Goal: Information Seeking & Learning: Find specific fact

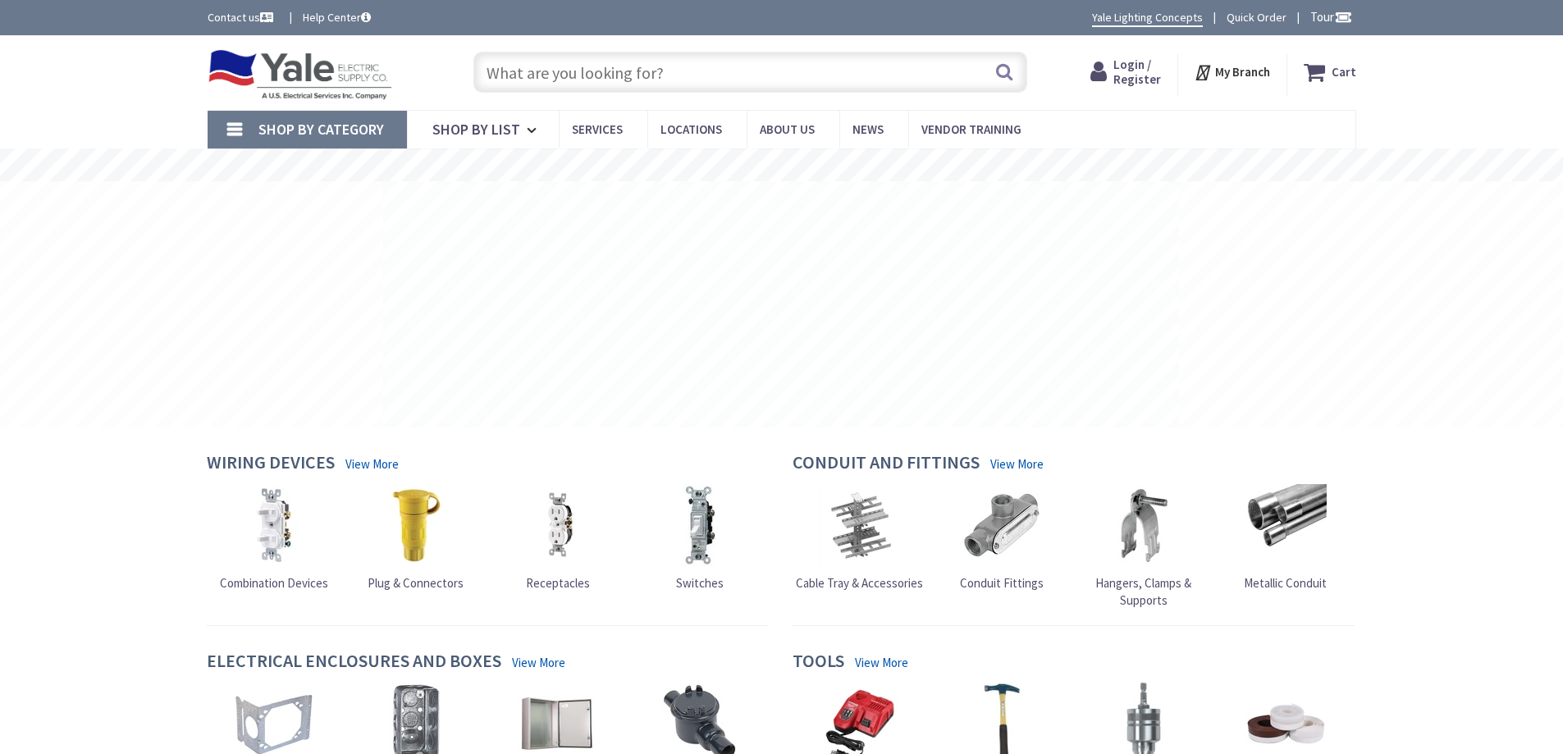
click at [600, 84] on input "text" at bounding box center [750, 72] width 554 height 41
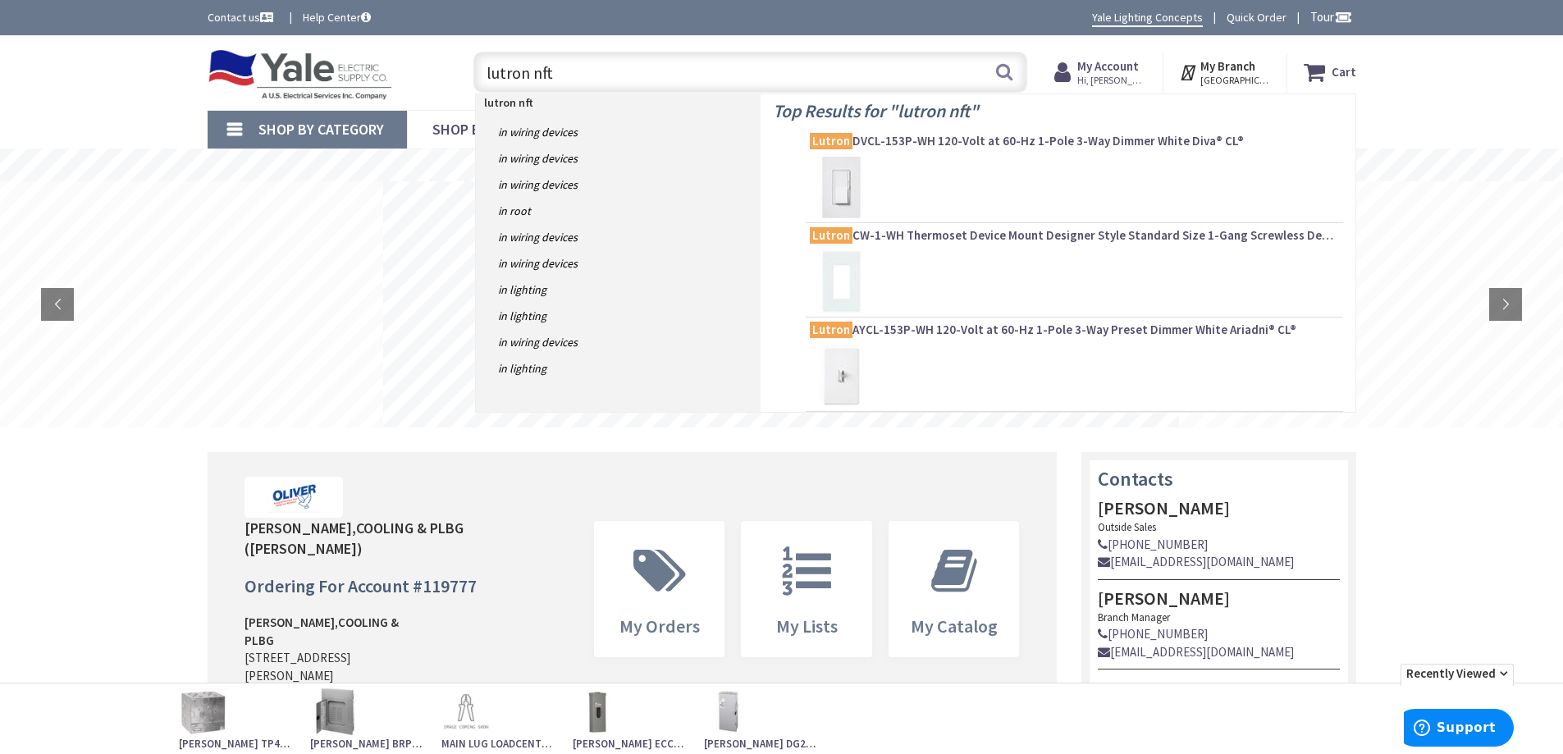
type input "lutron nftv"
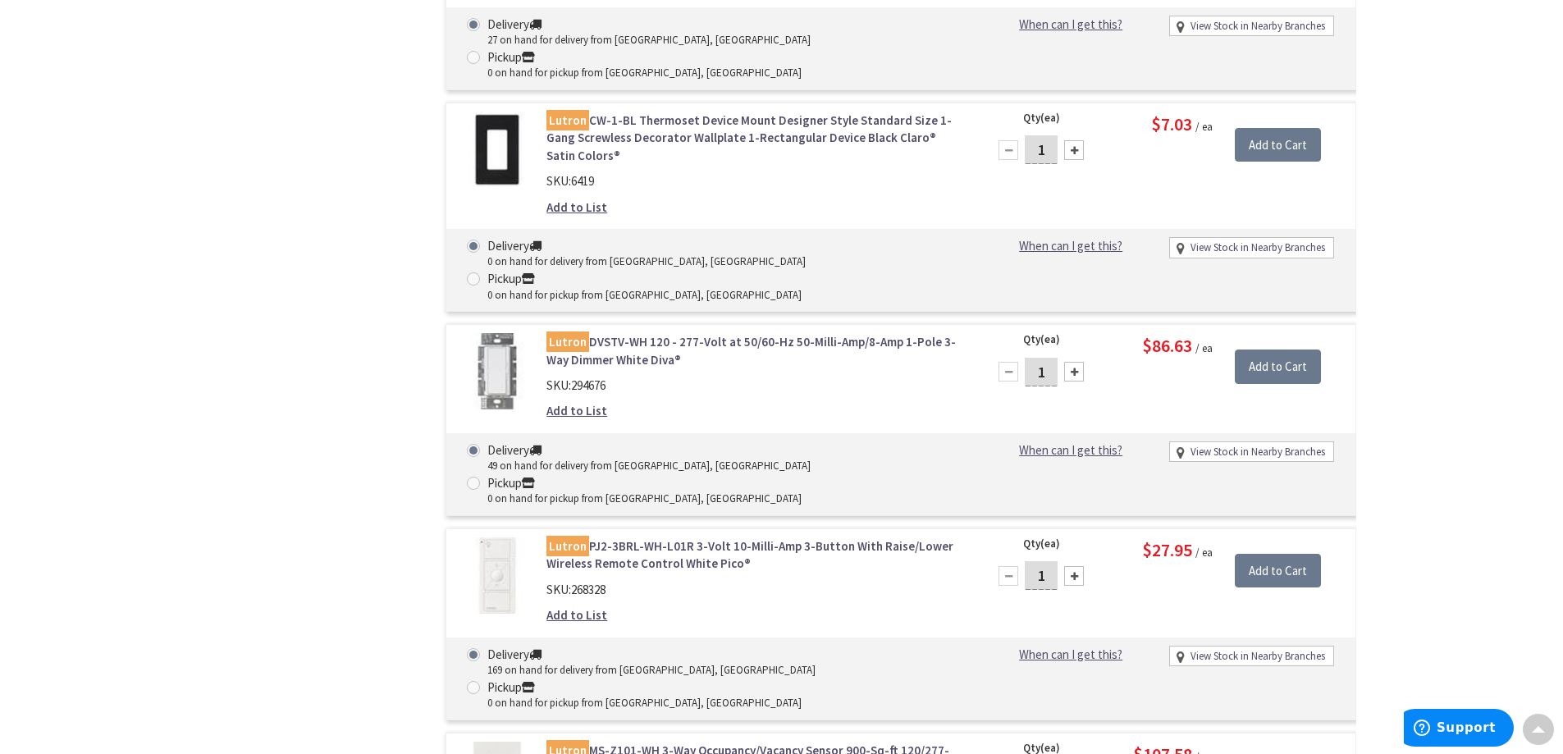
scroll to position [2789, 0]
